Goal: Information Seeking & Learning: Learn about a topic

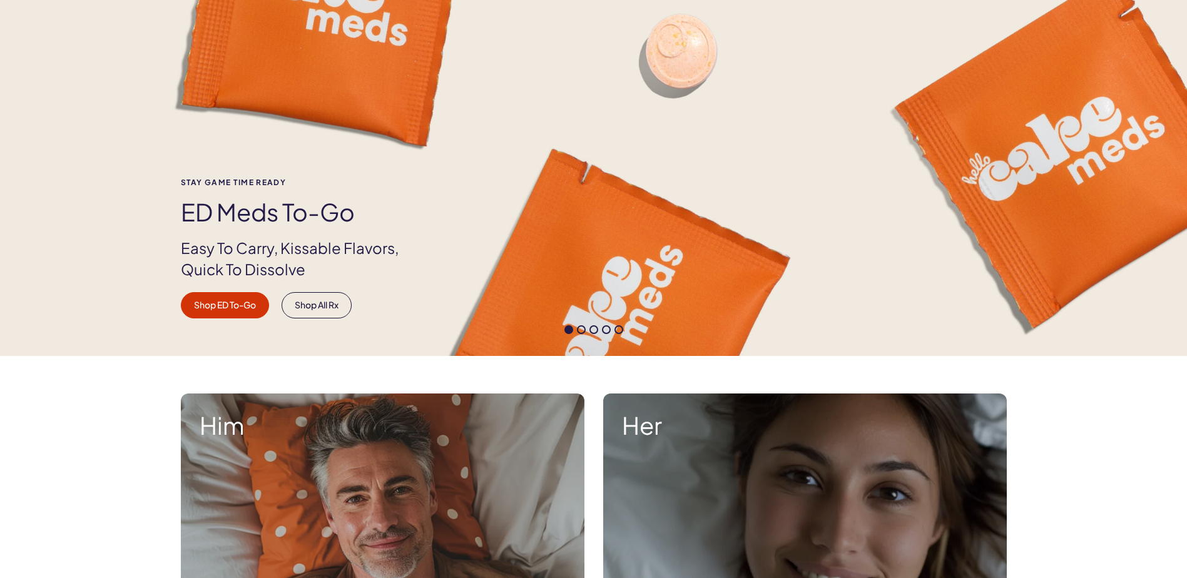
scroll to position [250, 0]
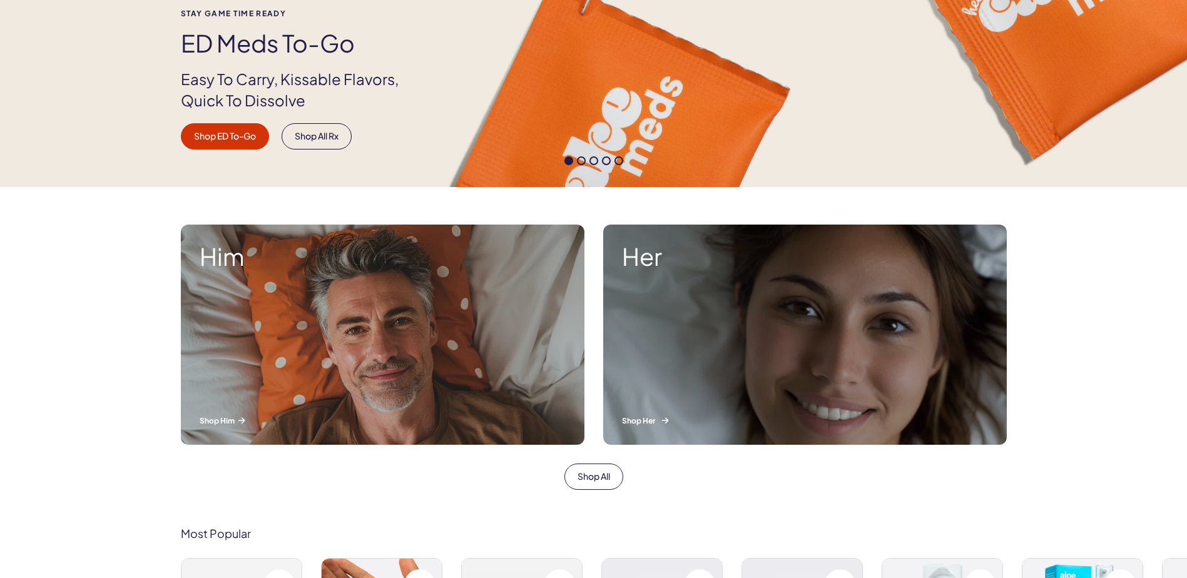
click at [723, 257] on strong "Her" at bounding box center [805, 256] width 366 height 26
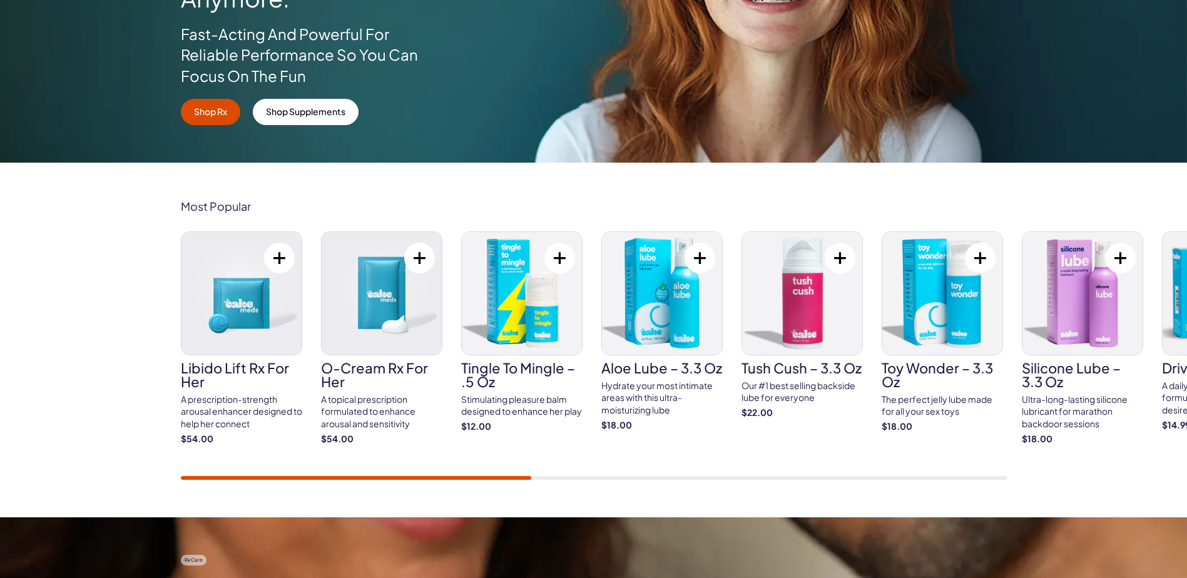
scroll to position [313, 0]
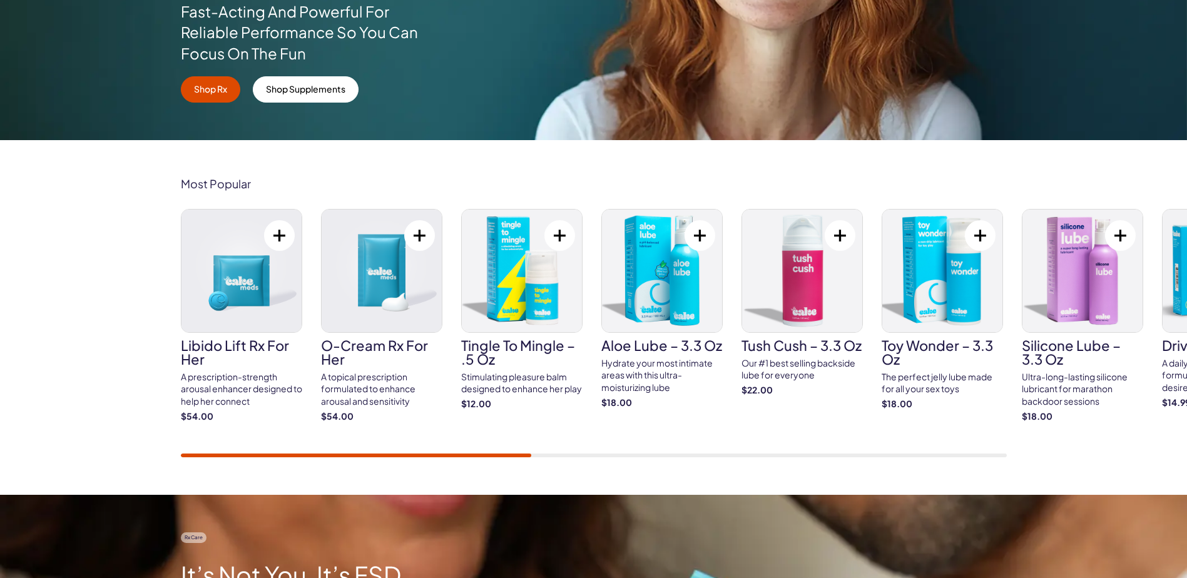
click at [139, 459] on div "Most Popular Libido Lift Rx For Her A prescription-strength arousal enhancer de…" at bounding box center [593, 317] width 1187 height 355
click at [251, 324] on img at bounding box center [241, 271] width 120 height 123
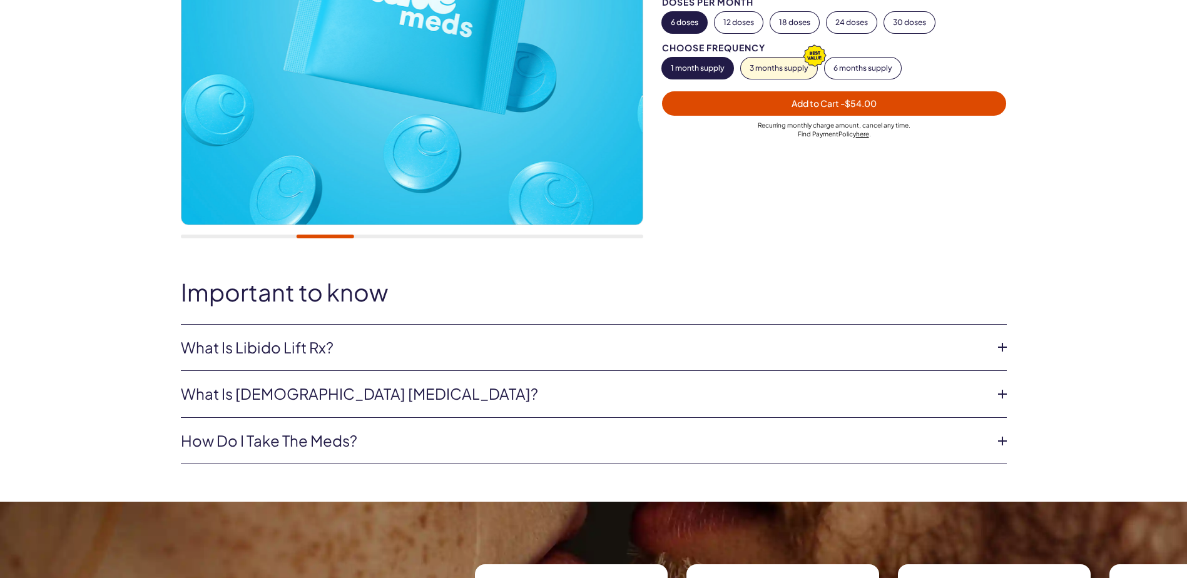
scroll to position [438, 0]
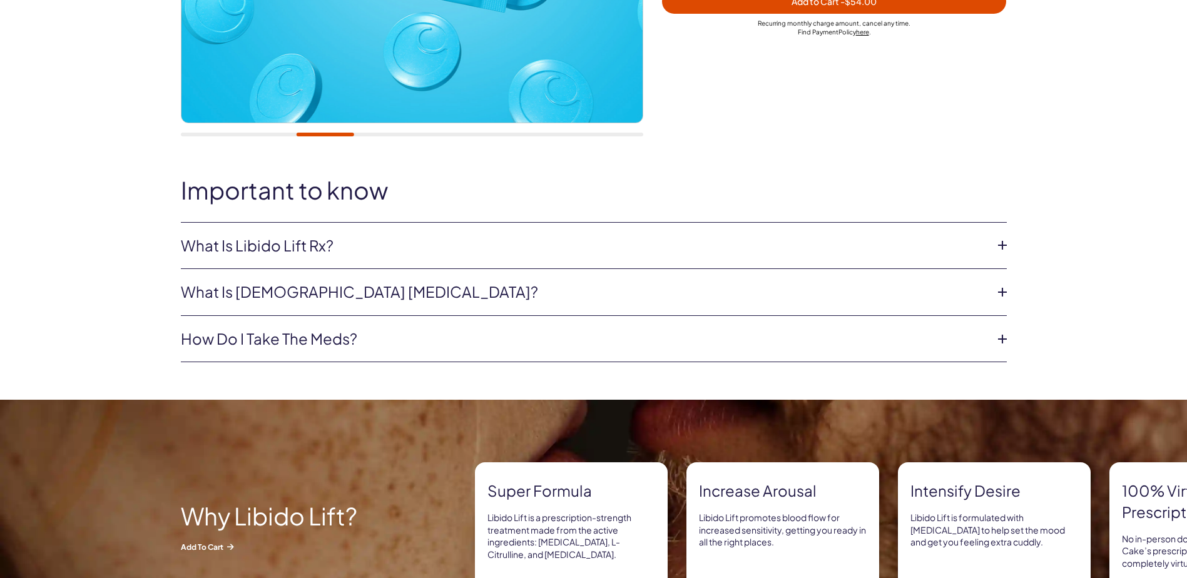
click at [471, 250] on link "What is Libido Lift Rx?" at bounding box center [584, 245] width 806 height 21
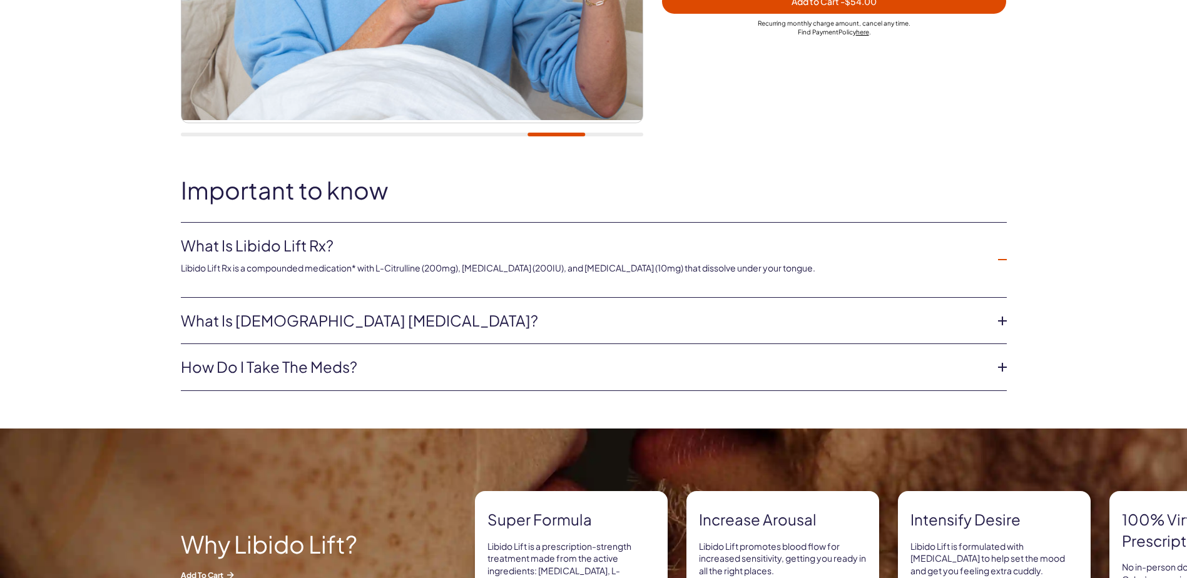
click at [428, 317] on link "What is female sexual dysfunction?" at bounding box center [584, 320] width 806 height 21
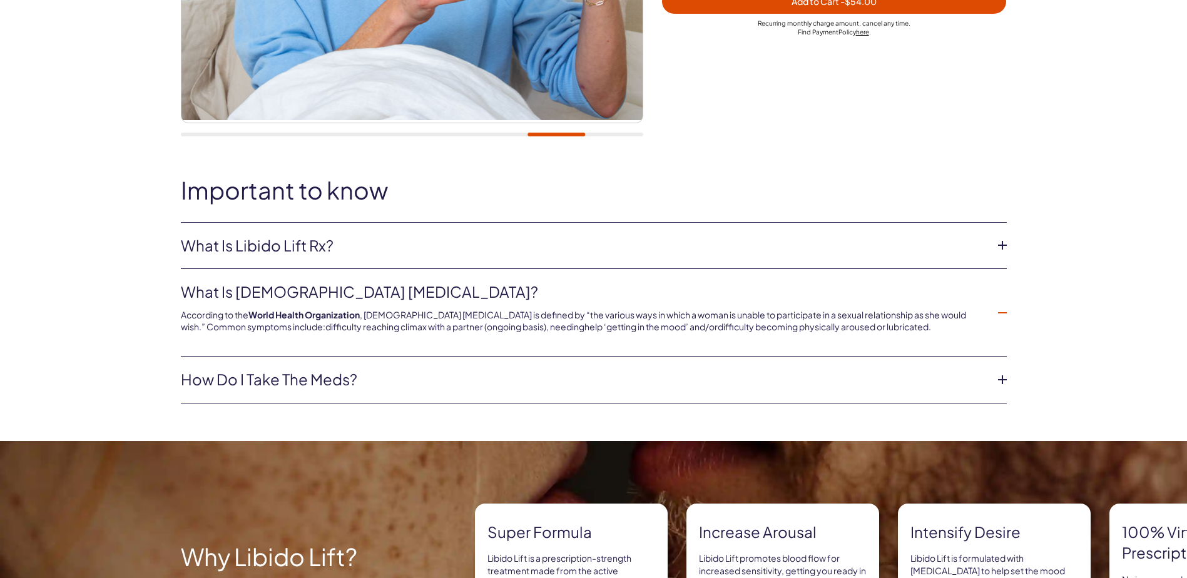
click at [386, 380] on link "How do I take the meds?" at bounding box center [584, 379] width 806 height 21
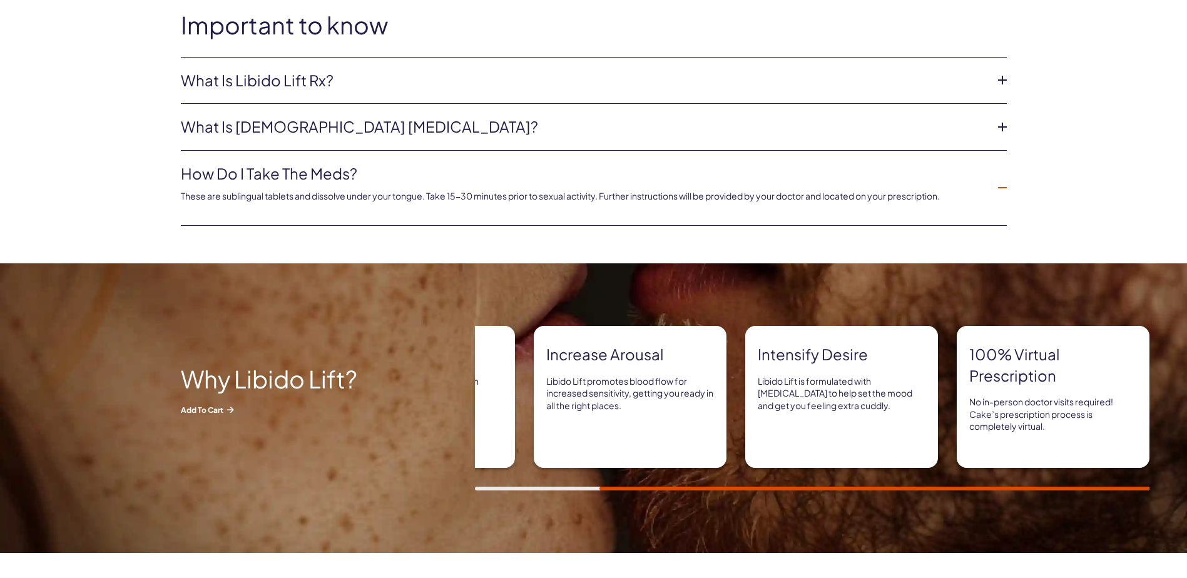
scroll to position [626, 0]
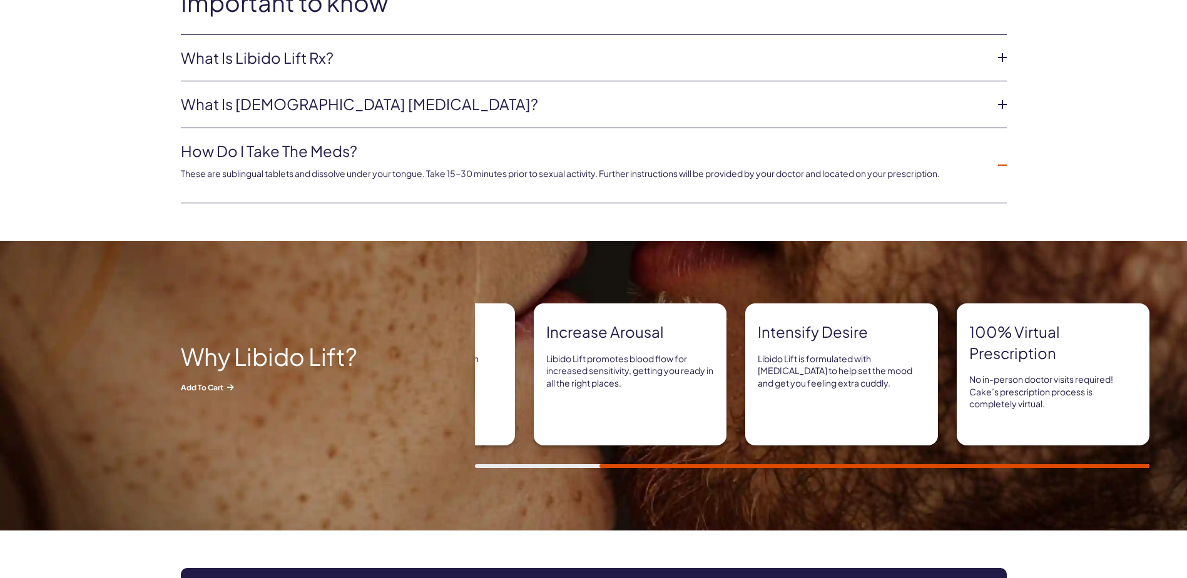
drag, startPoint x: 710, startPoint y: 463, endPoint x: 552, endPoint y: 454, distance: 158.0
click at [552, 454] on div "Super formula Libido Lift is a prescription-strength treatment made from the ac…" at bounding box center [831, 386] width 712 height 165
click at [540, 466] on div at bounding box center [812, 466] width 675 height 4
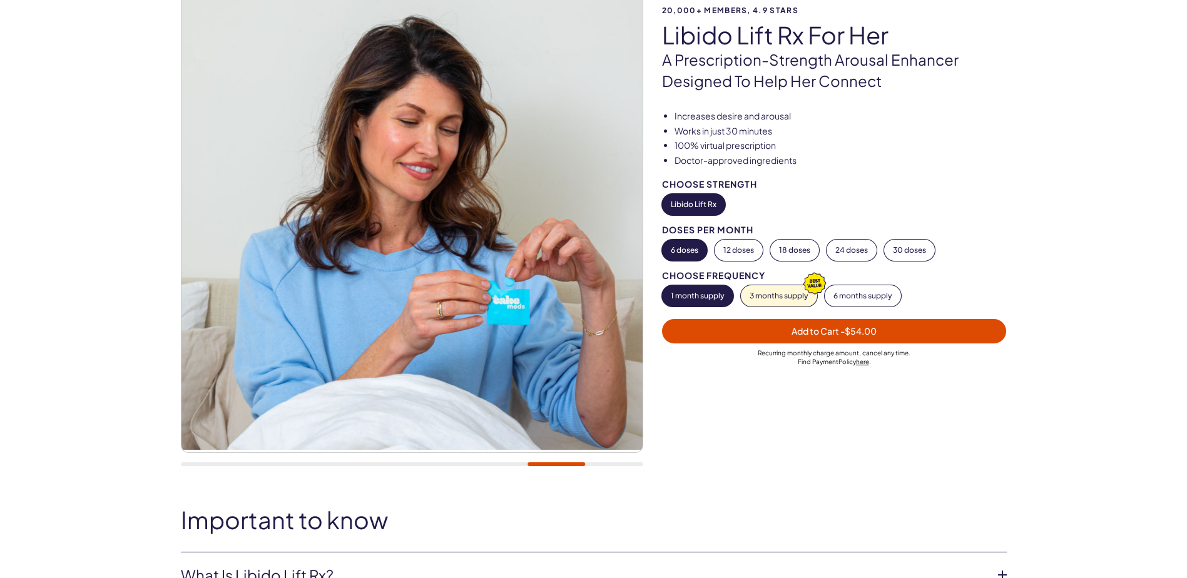
scroll to position [0, 0]
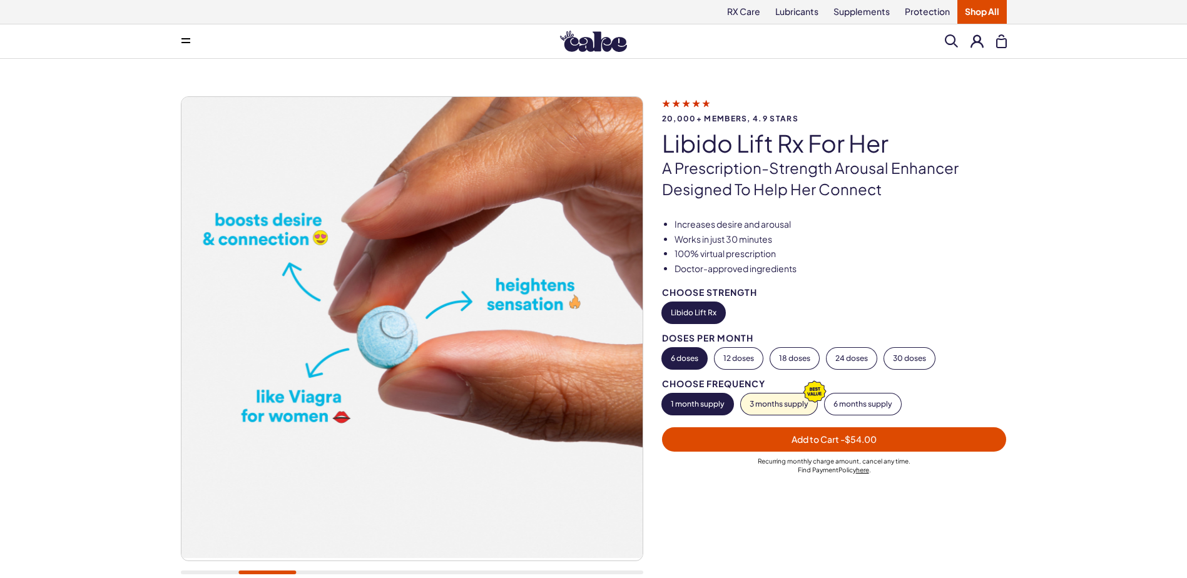
click at [700, 108] on icon at bounding box center [686, 102] width 48 height 13
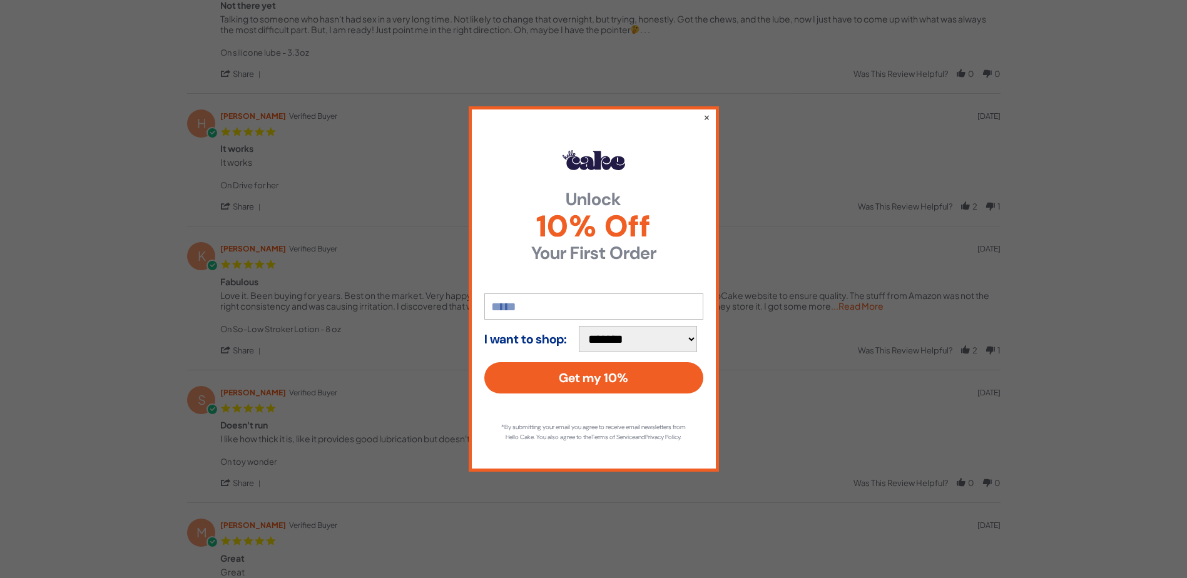
scroll to position [375, 0]
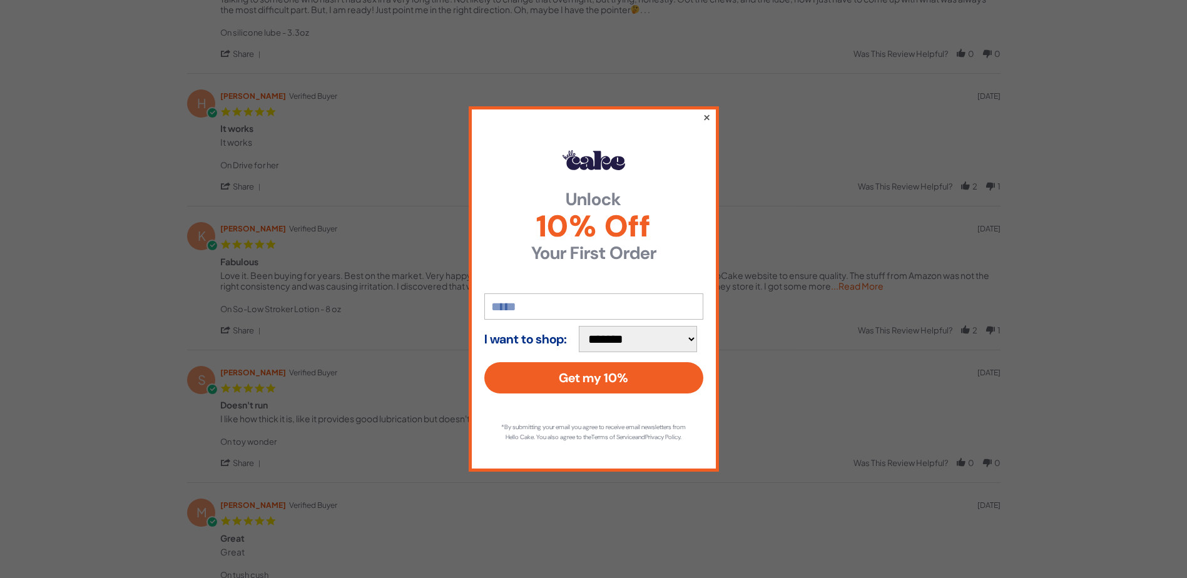
click at [704, 110] on button "×" at bounding box center [706, 117] width 8 height 15
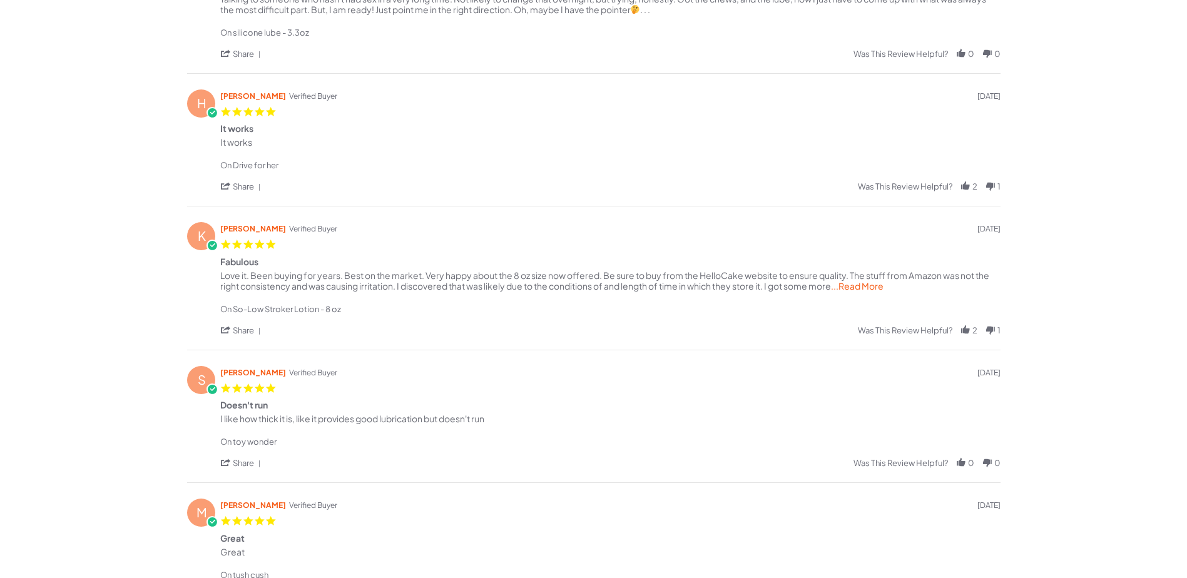
scroll to position [563, 0]
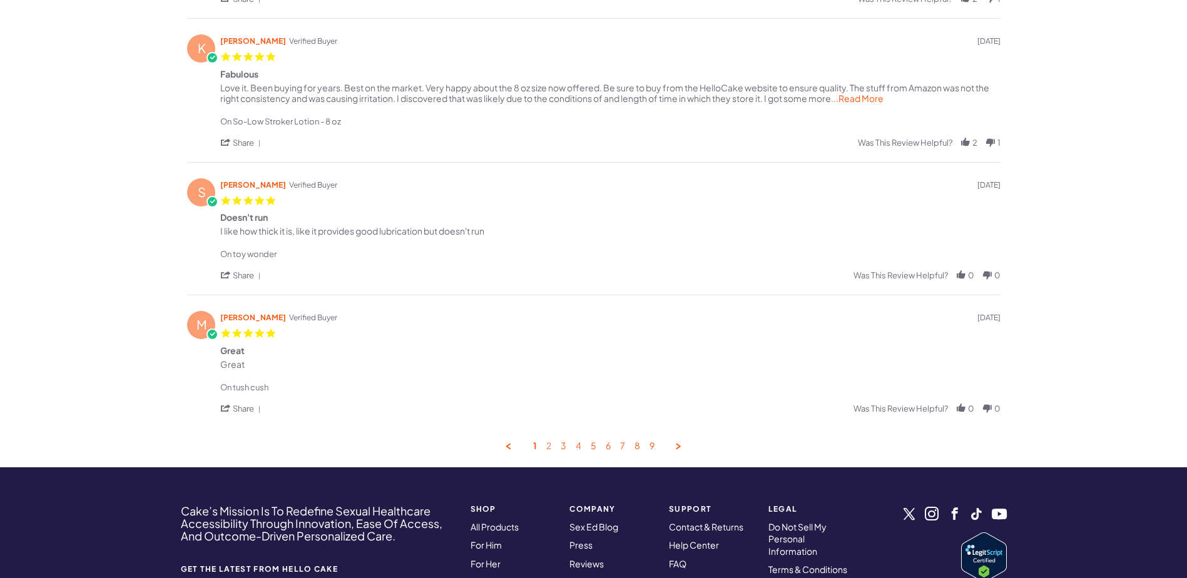
click at [549, 446] on link "2" at bounding box center [548, 447] width 5 height 12
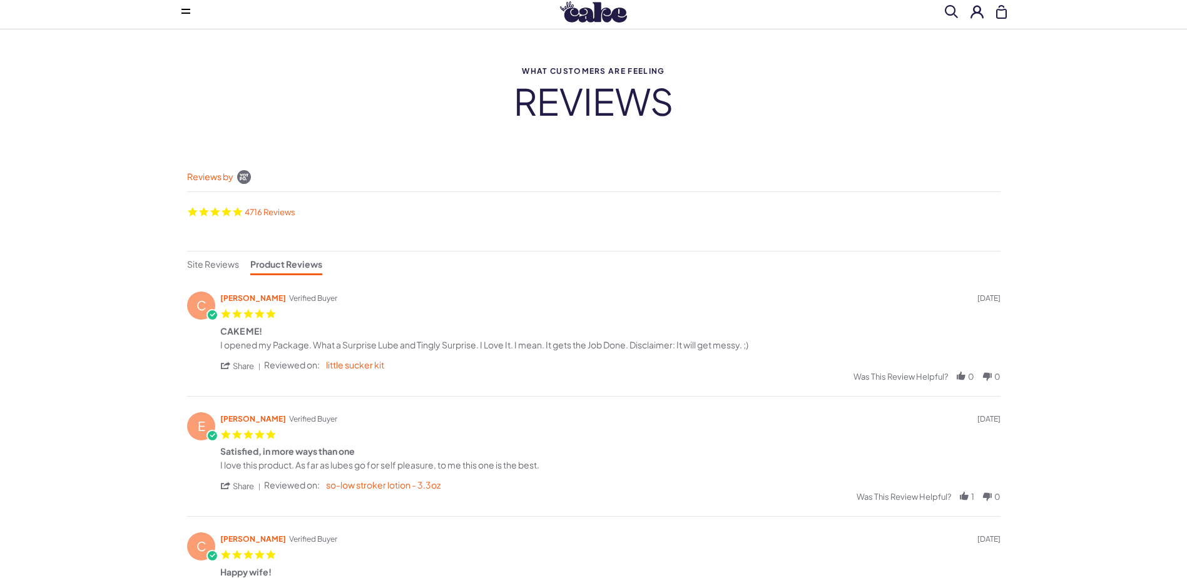
scroll to position [0, 0]
